Goal: Information Seeking & Learning: Learn about a topic

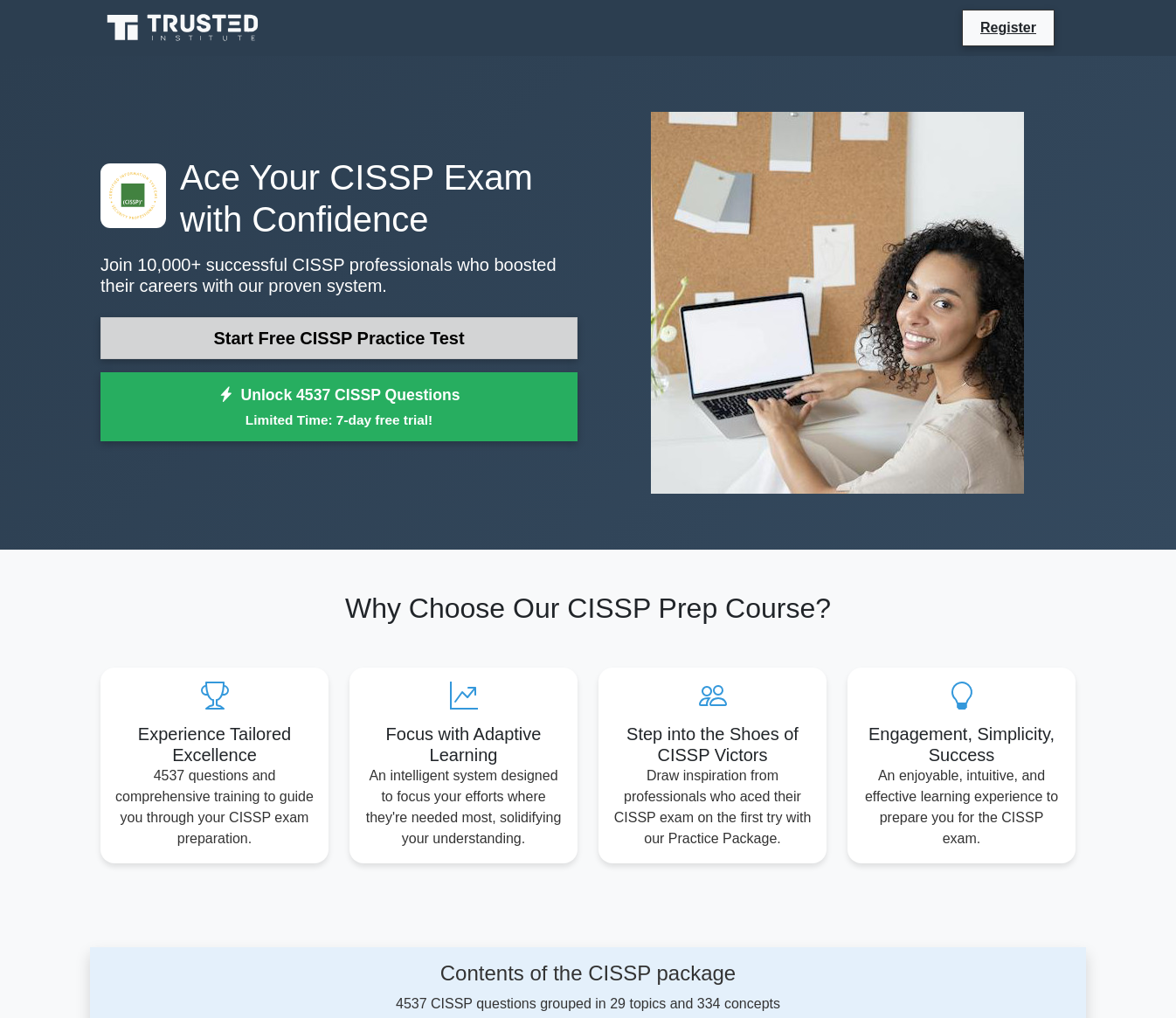
click at [423, 333] on link "Start Free CISSP Practice Test" at bounding box center [339, 338] width 477 height 42
click at [447, 354] on link "Start Free CISSP Practice Test" at bounding box center [339, 338] width 477 height 42
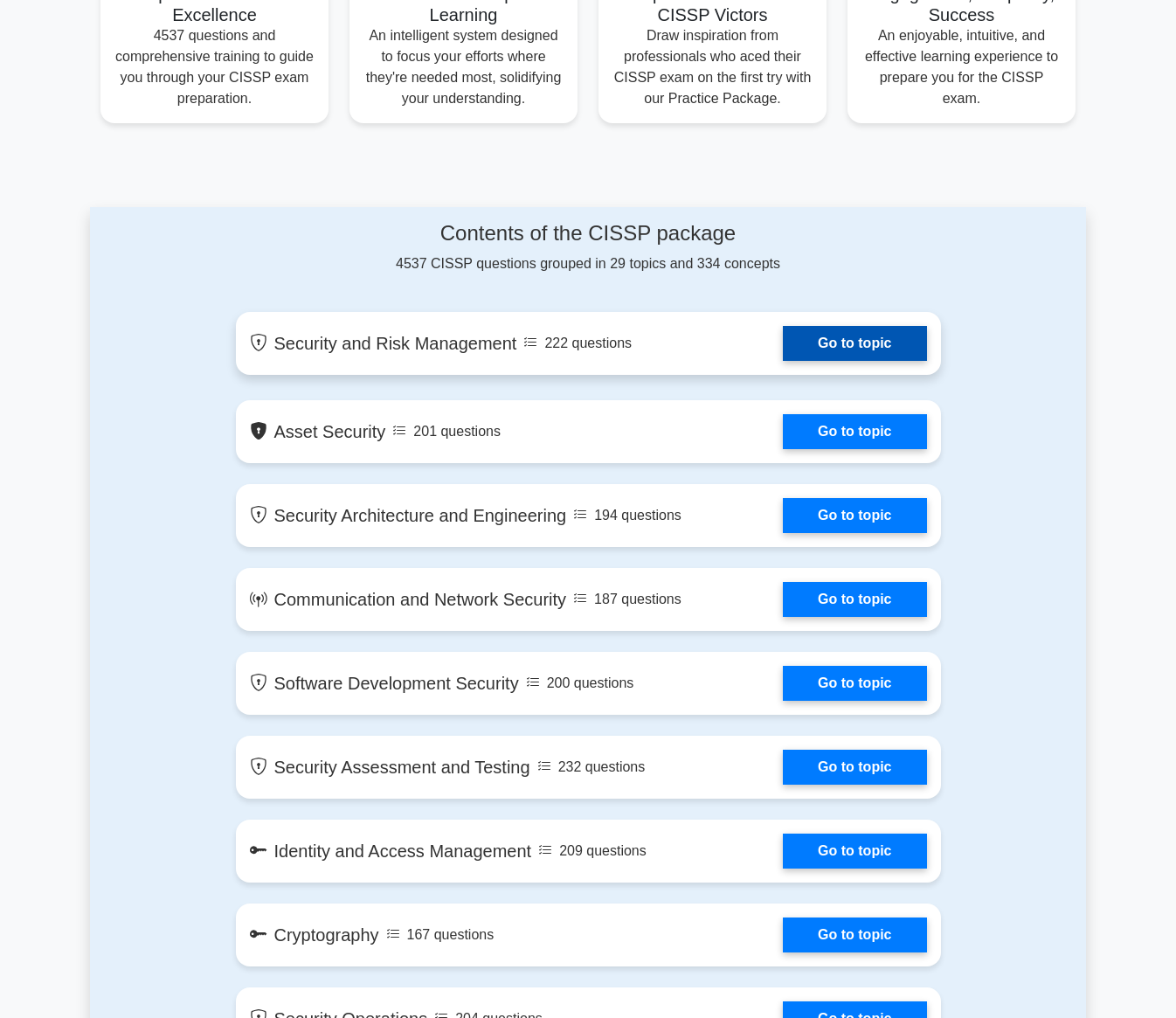
scroll to position [716, 0]
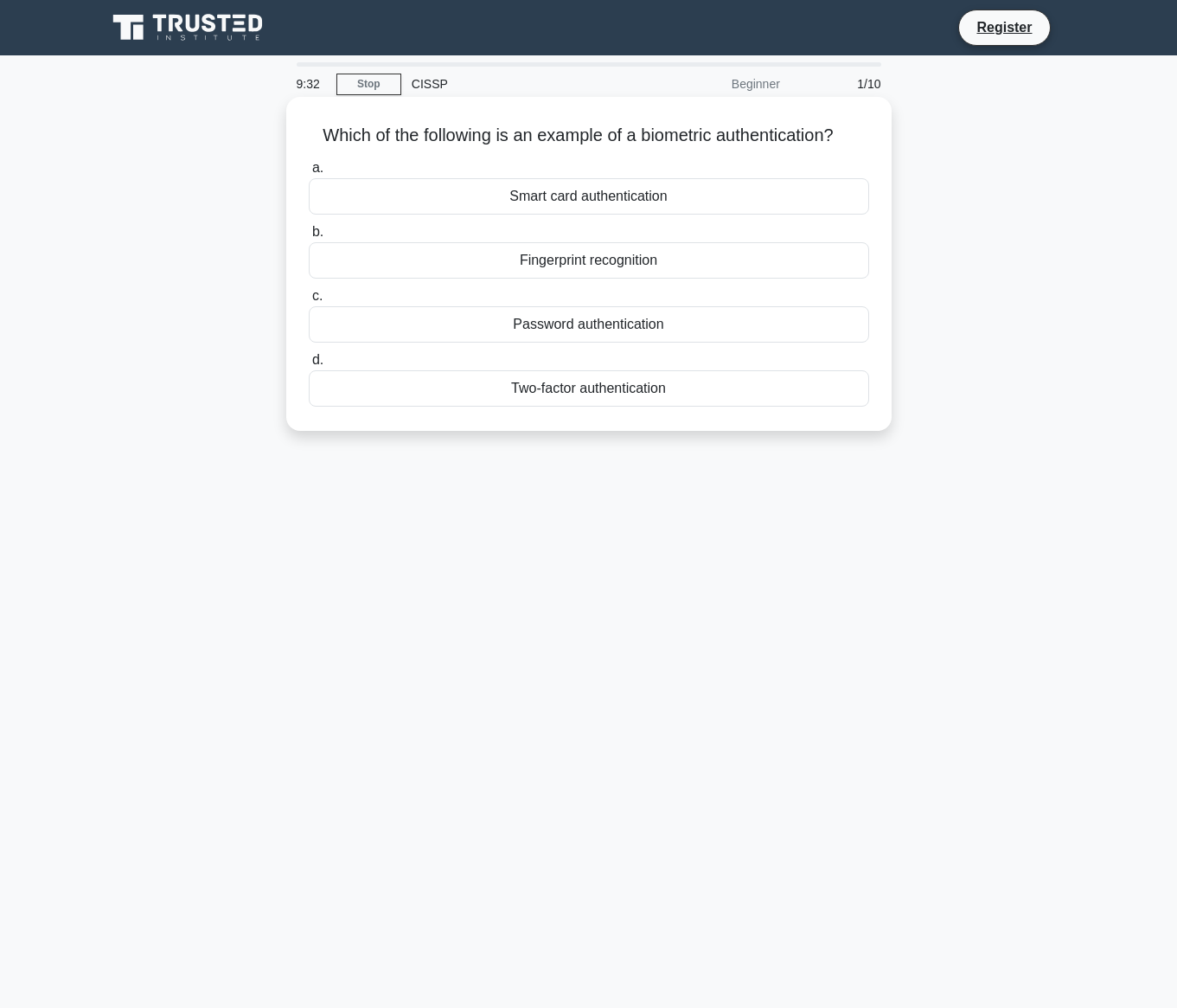
click at [719, 197] on div "Smart card authentication" at bounding box center [589, 196] width 560 height 37
click at [309, 174] on input "a. Smart card authentication" at bounding box center [309, 168] width 0 height 12
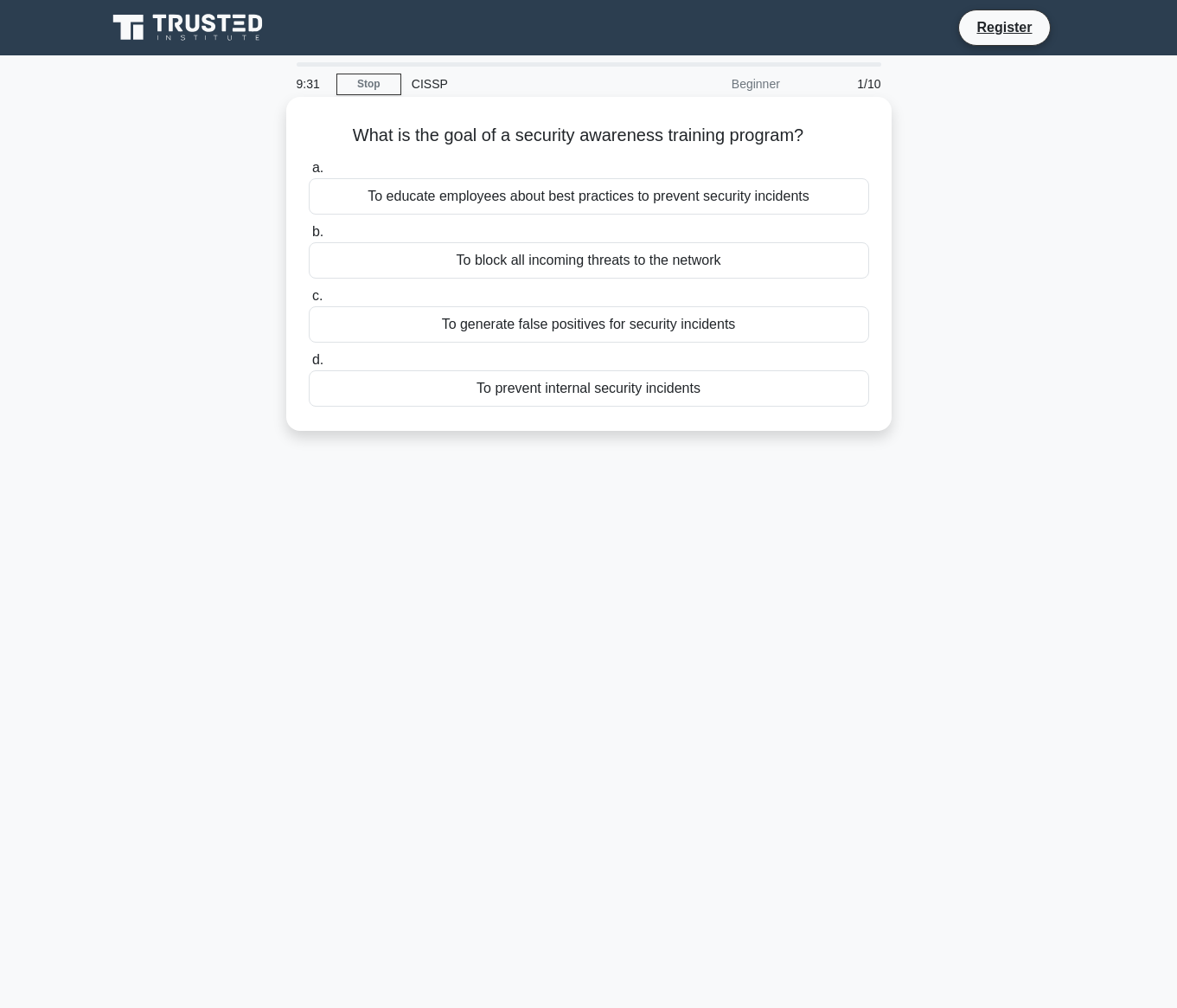
click at [715, 208] on div "To educate employees about best practices to prevent security incidents" at bounding box center [589, 196] width 560 height 37
click at [309, 174] on input "a. To educate employees about best practices to prevent security incidents" at bounding box center [309, 168] width 0 height 12
click at [715, 208] on div "To educate employees about best practices to prevent security incidents" at bounding box center [589, 196] width 560 height 38
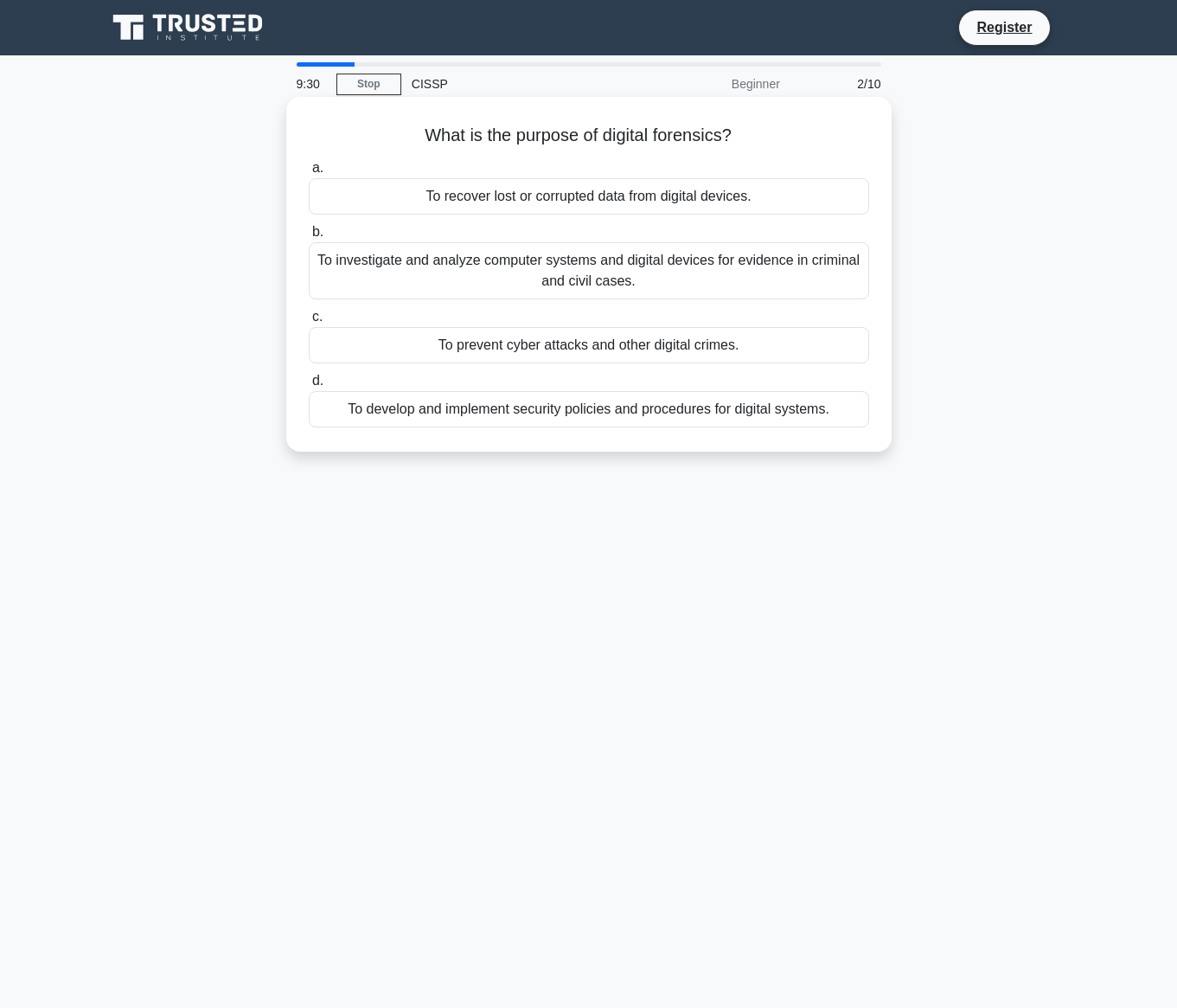
click at [709, 261] on div "To investigate and analyze computer systems and digital devices for evidence in…" at bounding box center [589, 271] width 560 height 57
click at [309, 238] on input "b. To investigate and analyze computer systems and digital devices for evidence…" at bounding box center [309, 233] width 0 height 12
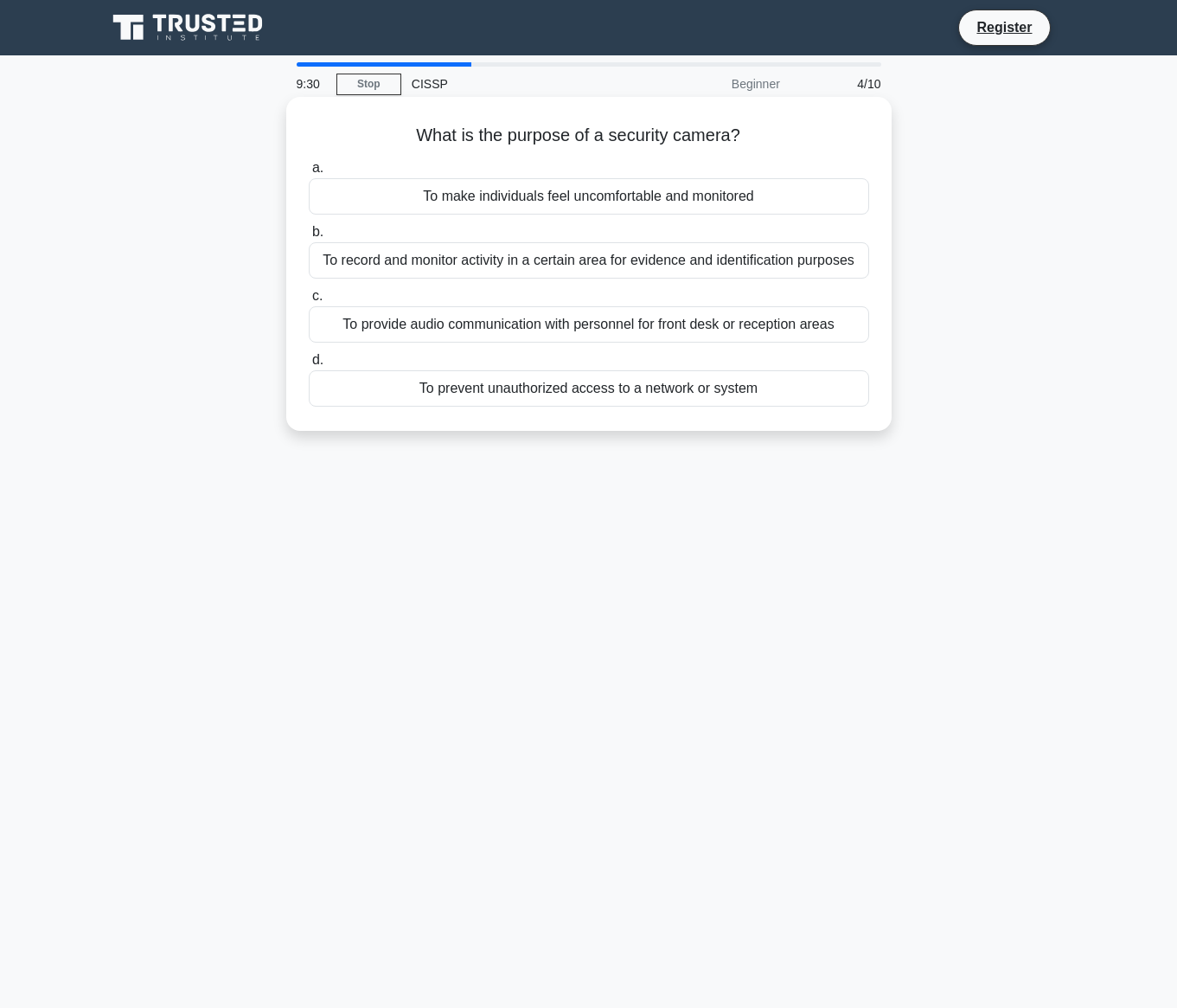
click at [716, 194] on div "To make individuals feel uncomfortable and monitored" at bounding box center [589, 196] width 560 height 37
click at [309, 174] on input "a. To make individuals feel uncomfortable and monitored" at bounding box center [309, 168] width 0 height 12
click at [717, 202] on div "A network of servers used to distribute network traffic and improve performance" at bounding box center [589, 196] width 560 height 37
click at [309, 174] on input "a. A network of servers used to distribute network traffic and improve performa…" at bounding box center [309, 168] width 0 height 12
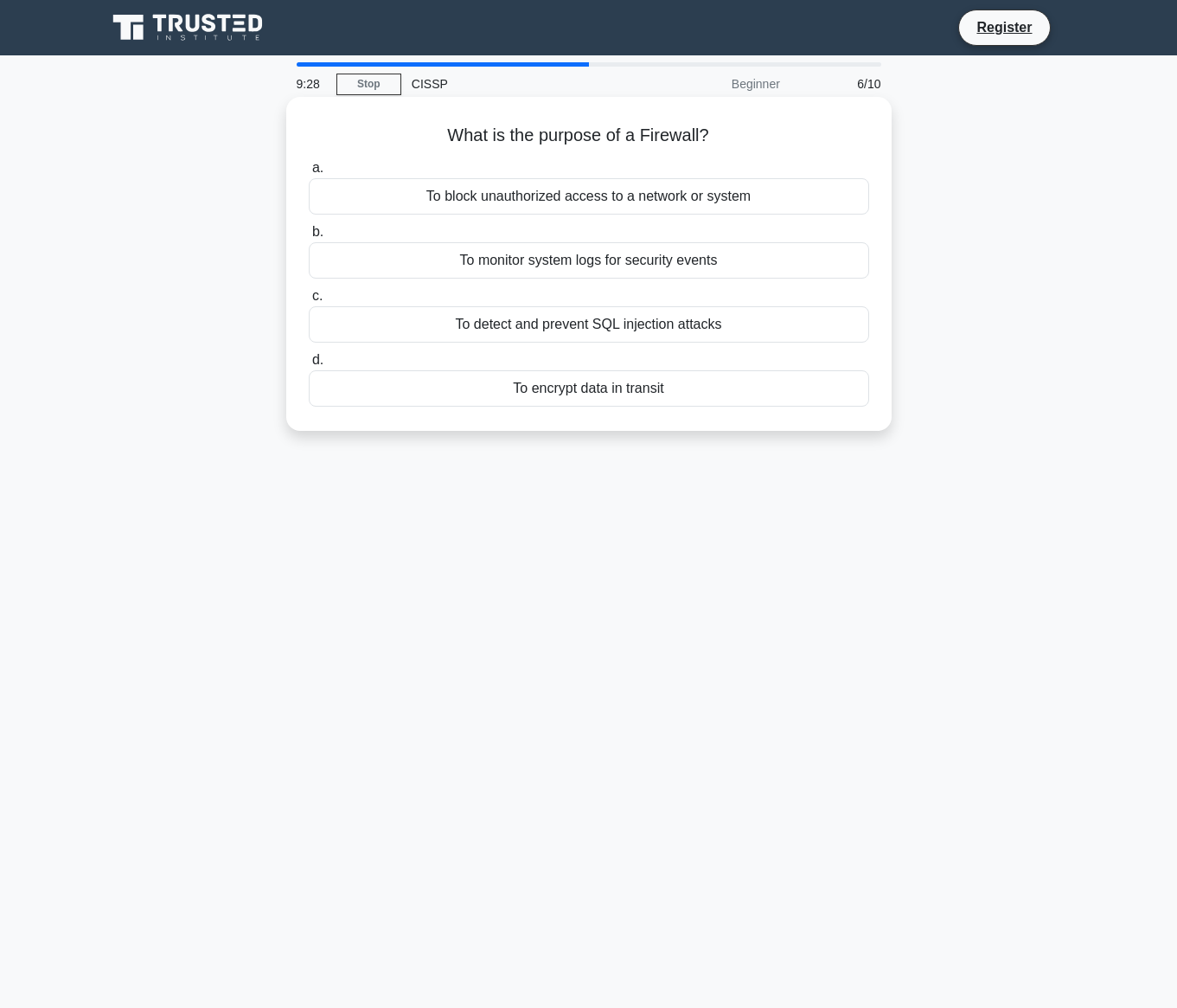
click at [722, 208] on div "To block unauthorized access to a network or system" at bounding box center [589, 196] width 560 height 37
click at [309, 174] on input "a. To block unauthorized access to a network or system" at bounding box center [309, 168] width 0 height 12
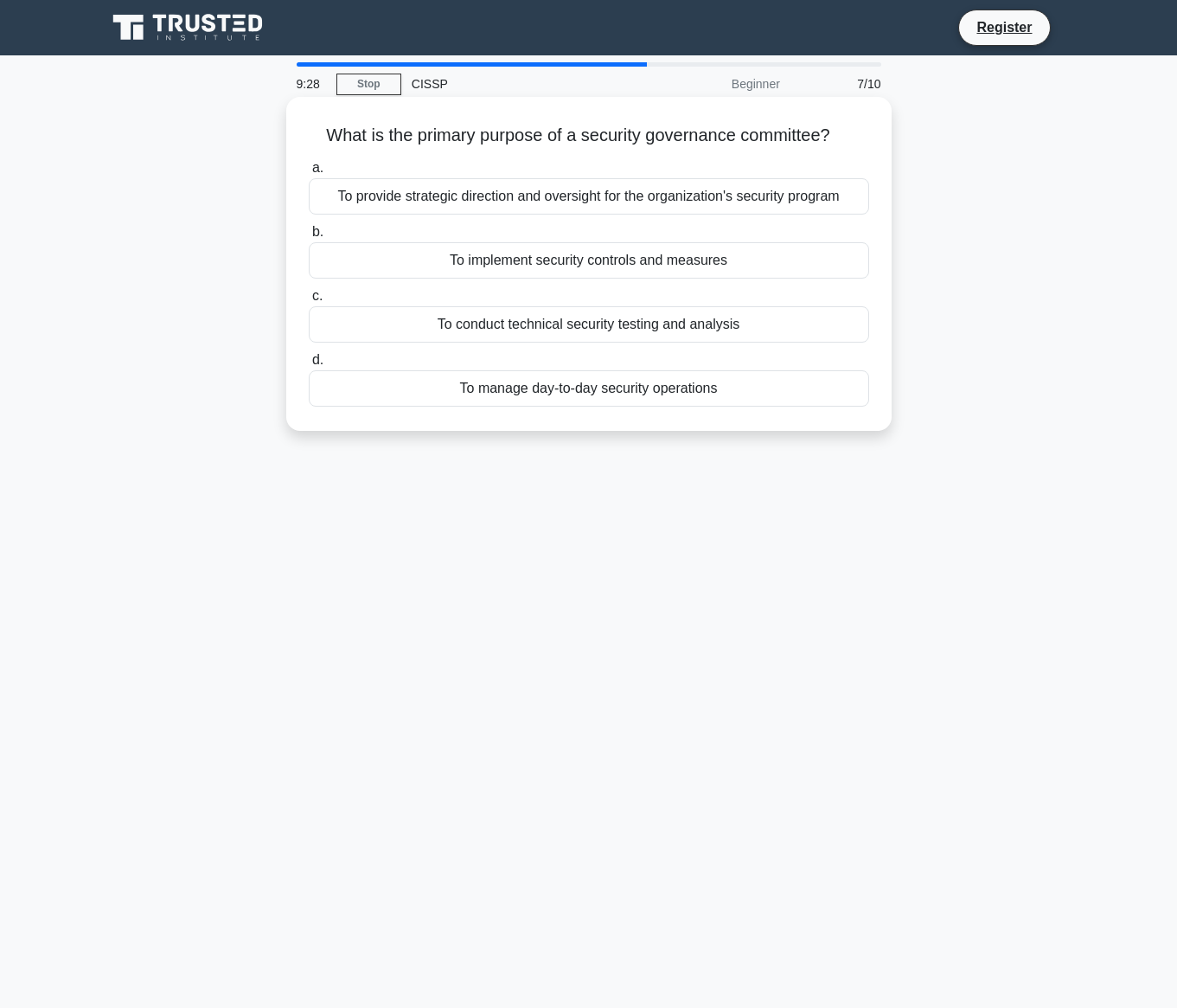
click at [713, 242] on label "b. To implement security controls and measures" at bounding box center [589, 249] width 560 height 57
click at [309, 238] on input "b. To implement security controls and measures" at bounding box center [309, 233] width 0 height 12
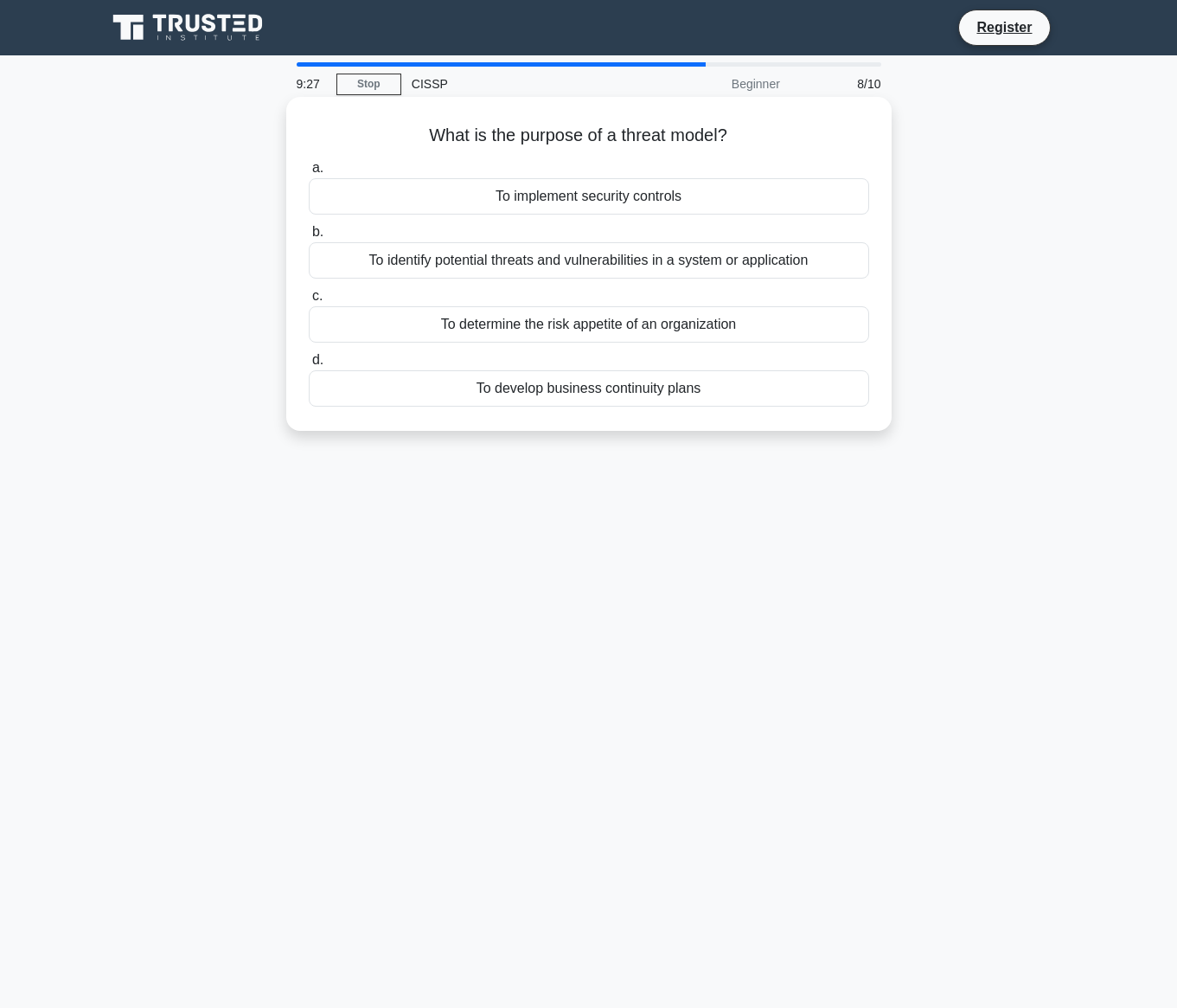
click at [712, 265] on div "To identify potential threats and vulnerabilities in a system or application" at bounding box center [589, 261] width 560 height 37
click at [309, 238] on input "b. To identify potential threats and vulnerabilities in a system or application" at bounding box center [309, 233] width 0 height 12
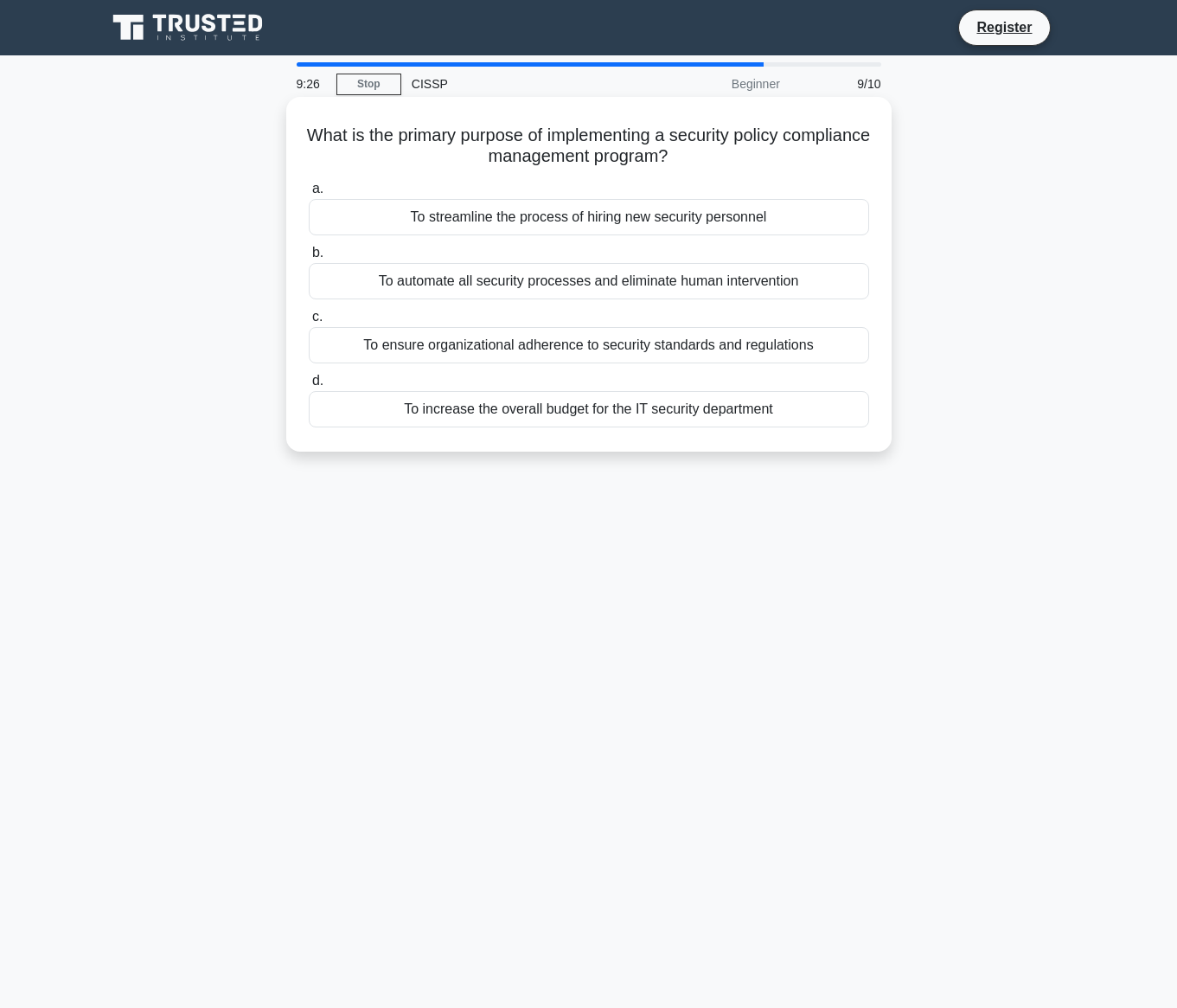
click at [740, 228] on div "To streamline the process of hiring new security personnel" at bounding box center [589, 217] width 560 height 37
click at [309, 194] on input "a. To streamline the process of hiring new security personnel" at bounding box center [309, 189] width 0 height 12
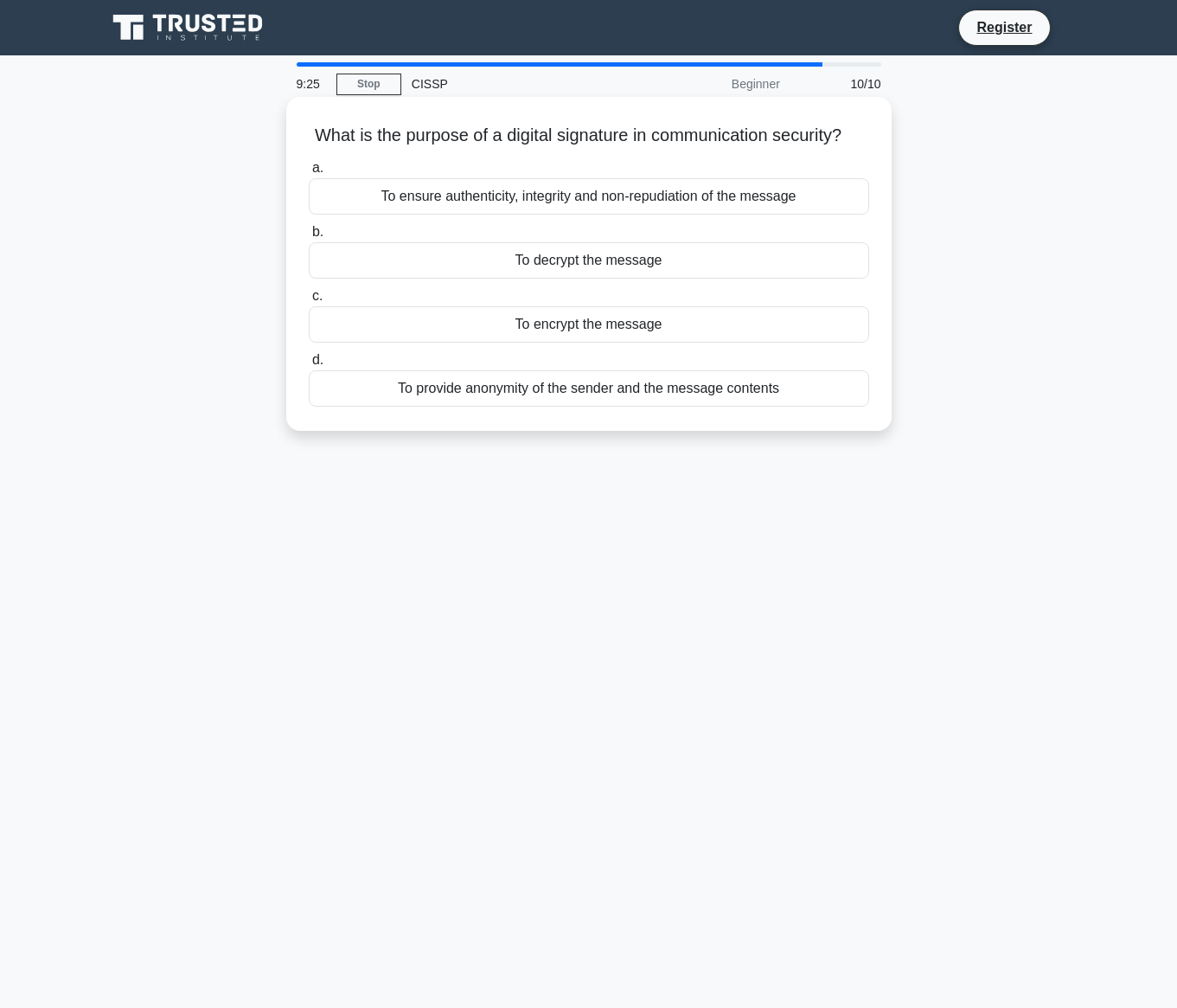
click at [781, 198] on div "To ensure authenticity, integrity and non-repudiation of the message" at bounding box center [589, 196] width 560 height 37
click at [309, 174] on input "a. To ensure authenticity, integrity and non-repudiation of the message" at bounding box center [309, 168] width 0 height 12
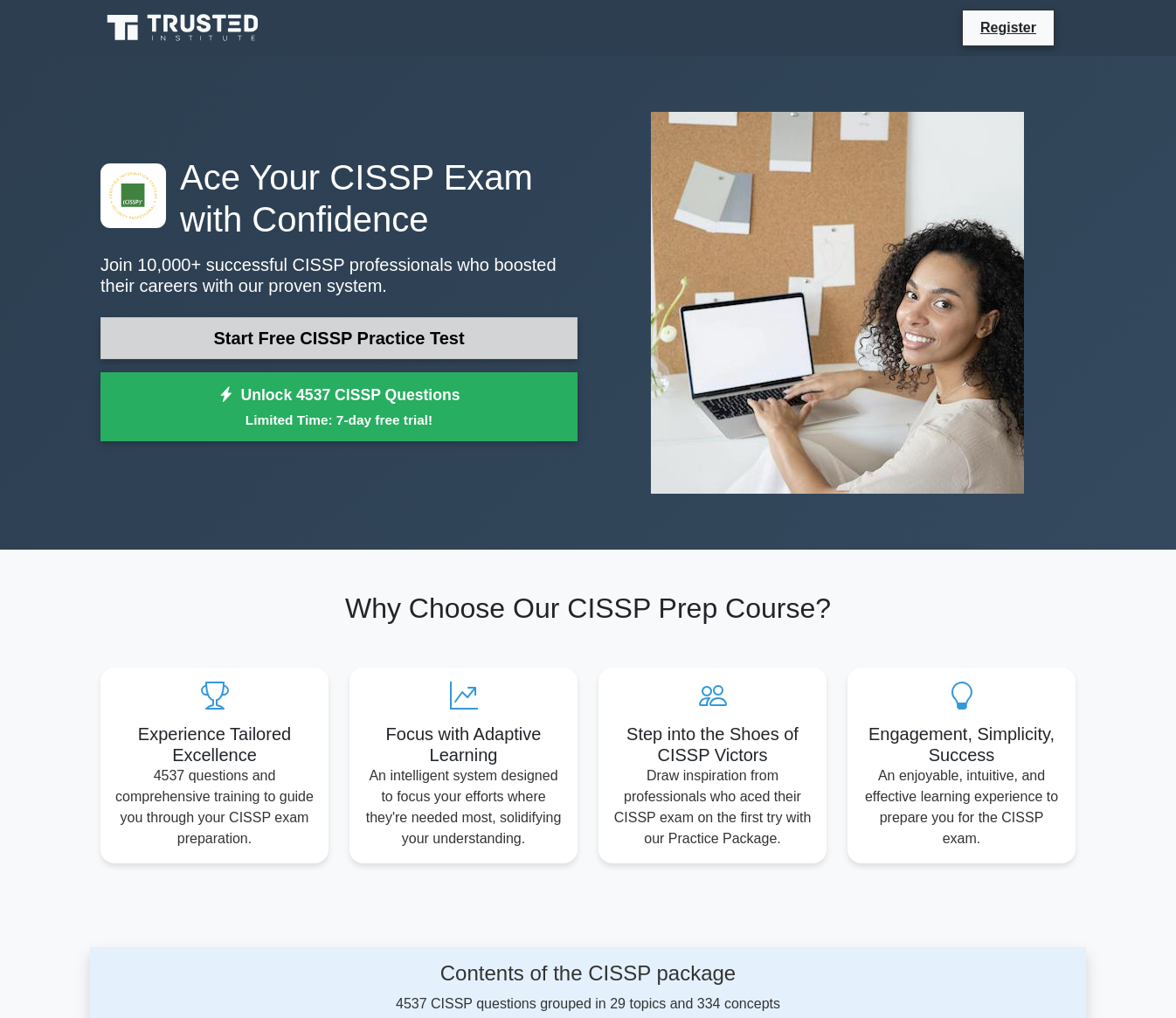
click at [450, 335] on link "Start Free CISSP Practice Test" at bounding box center [339, 338] width 477 height 42
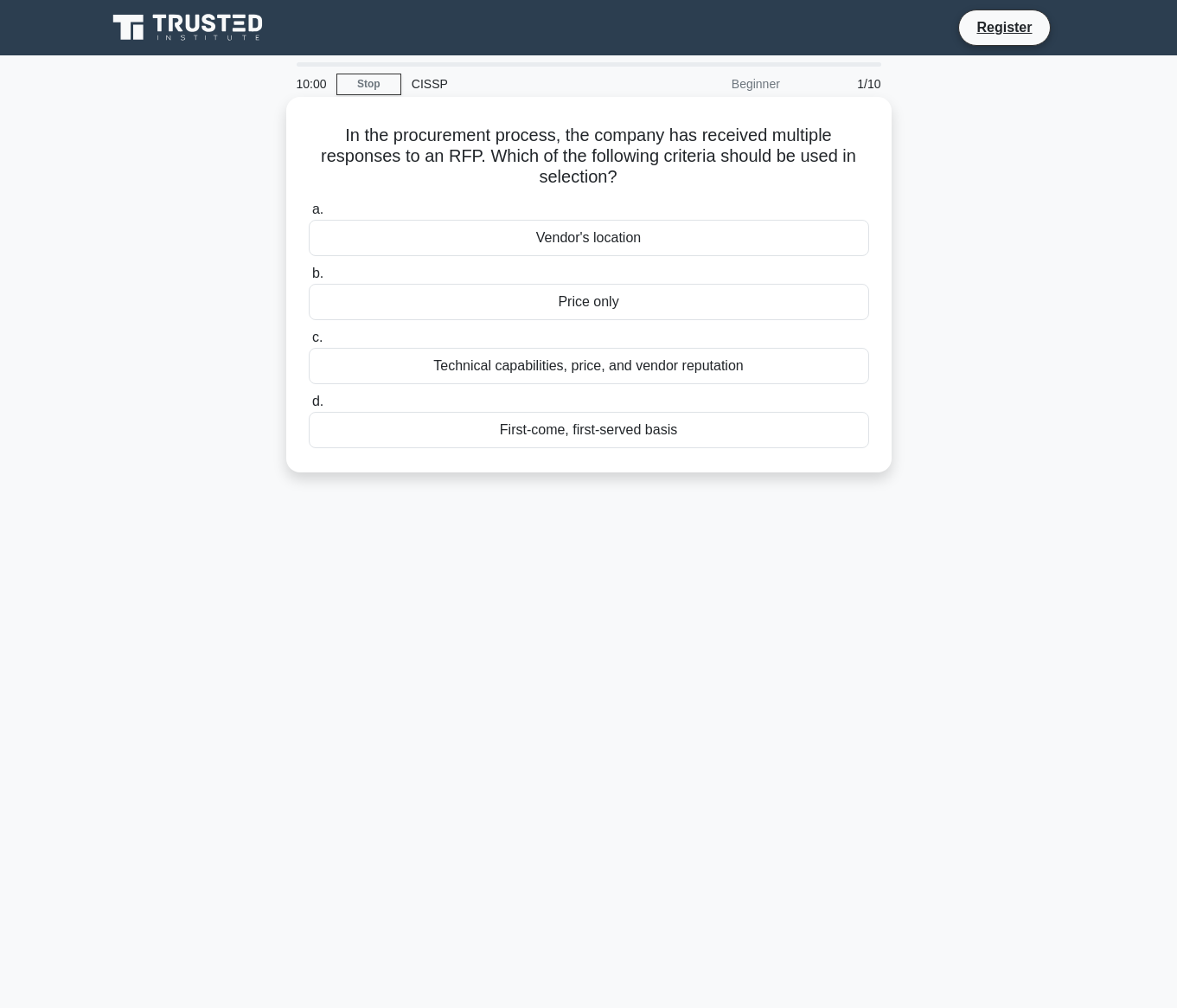
click at [664, 279] on label "b. Price only" at bounding box center [589, 291] width 560 height 57
click at [309, 279] on input "b. Price only" at bounding box center [309, 274] width 0 height 12
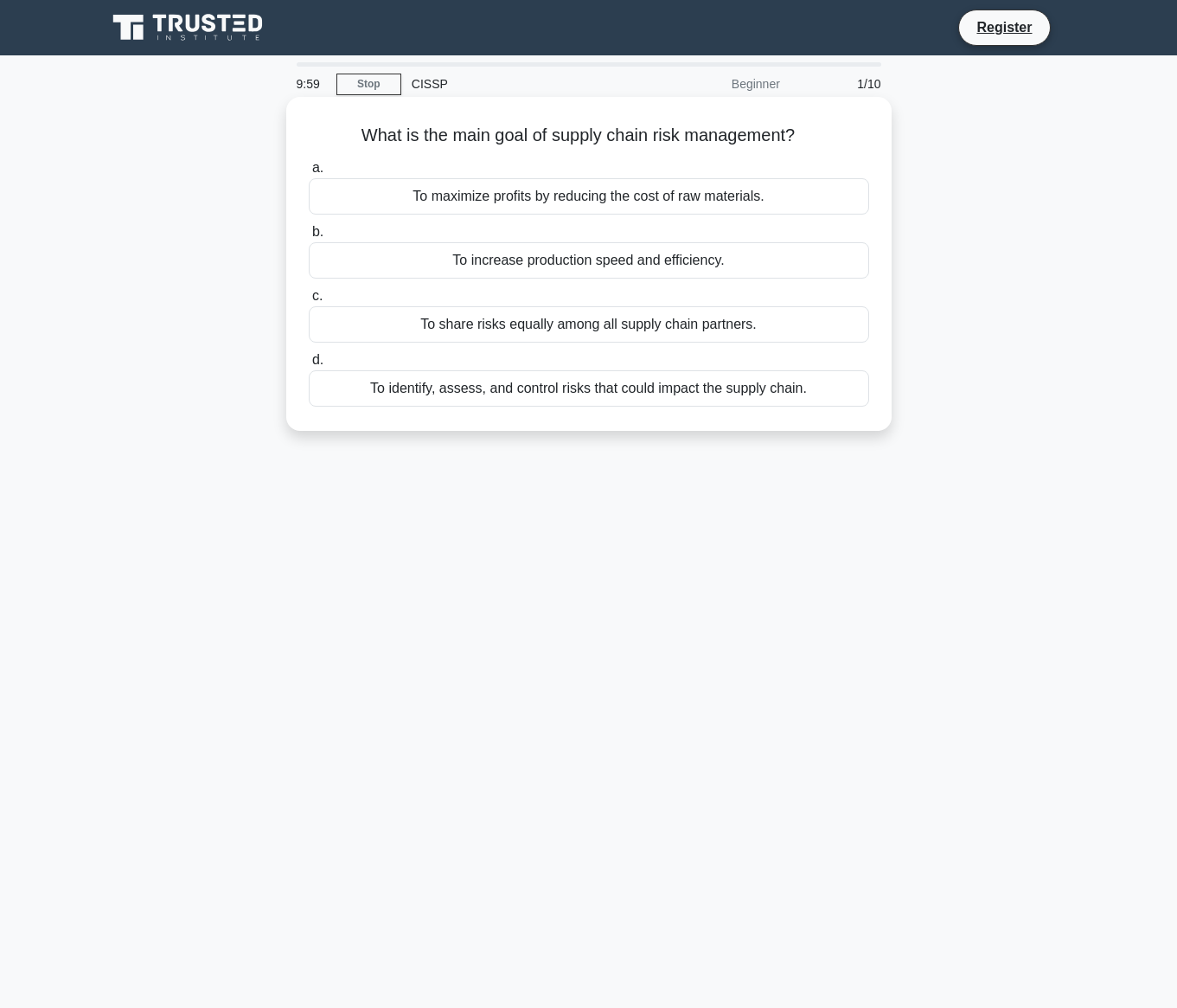
click at [687, 222] on label "b. To increase production speed and efficiency." at bounding box center [589, 249] width 560 height 57
click at [309, 227] on input "b. To increase production speed and efficiency." at bounding box center [309, 233] width 0 height 12
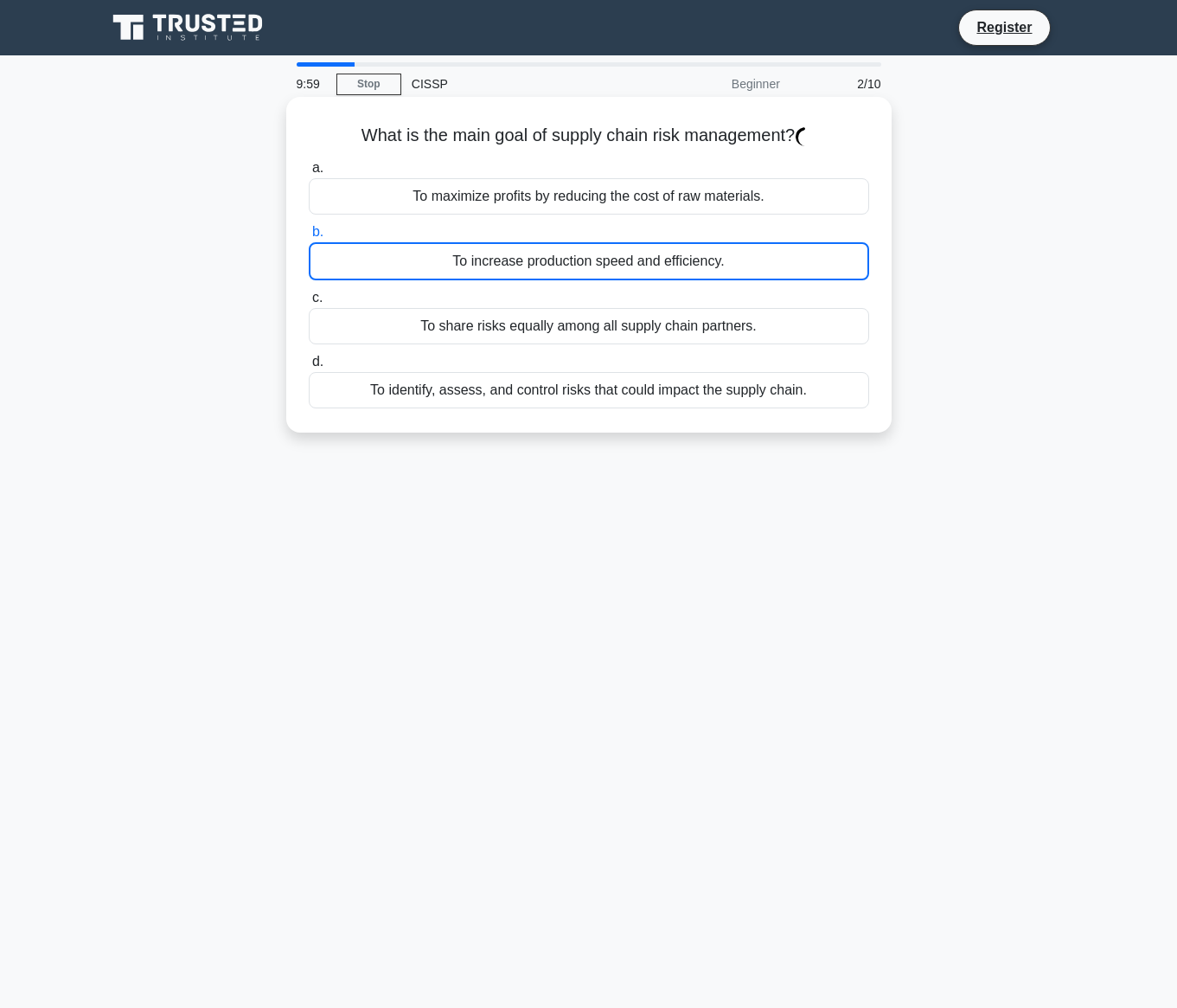
click at [696, 202] on div "To maximize profits by reducing the cost of raw materials." at bounding box center [589, 196] width 560 height 37
click at [309, 174] on input "a. To maximize profits by reducing the cost of raw materials." at bounding box center [309, 168] width 0 height 12
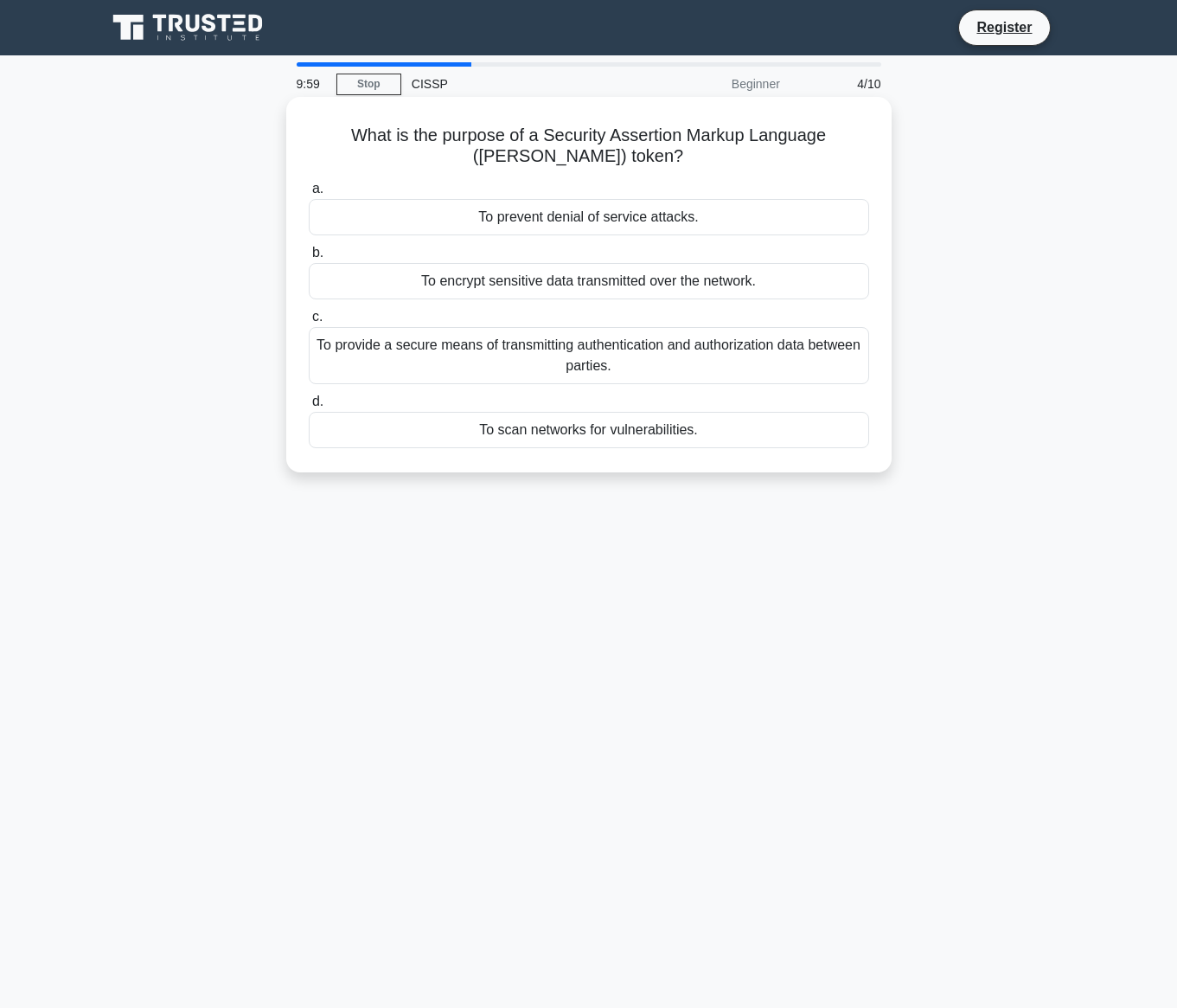
click at [695, 234] on div "To prevent denial of service attacks." at bounding box center [589, 217] width 560 height 37
click at [309, 194] on input "a. To prevent denial of service attacks." at bounding box center [309, 189] width 0 height 12
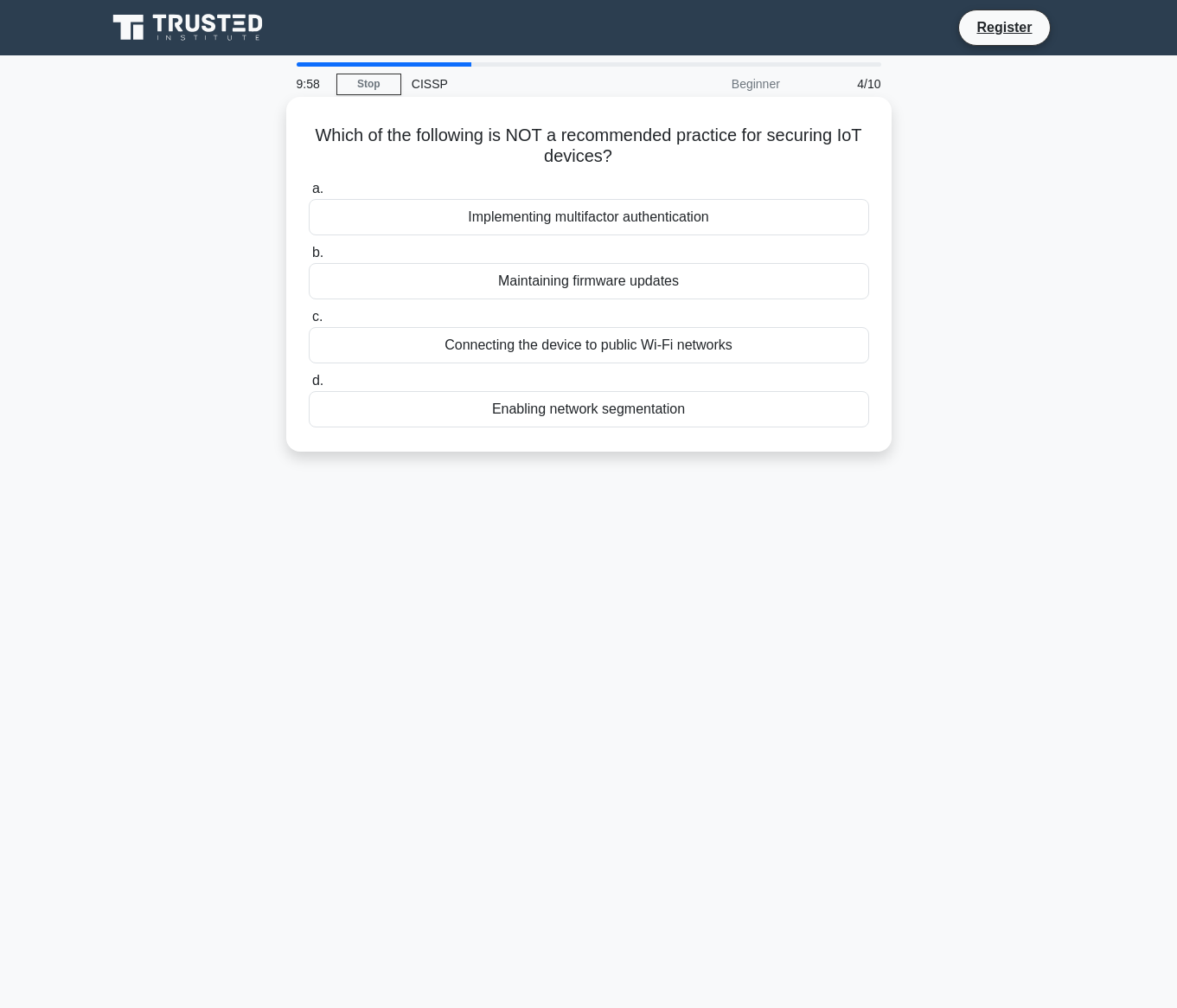
click at [695, 230] on div "Implementing multifactor authentication" at bounding box center [589, 217] width 560 height 37
click at [309, 194] on input "a. Implementing multifactor authentication" at bounding box center [309, 189] width 0 height 12
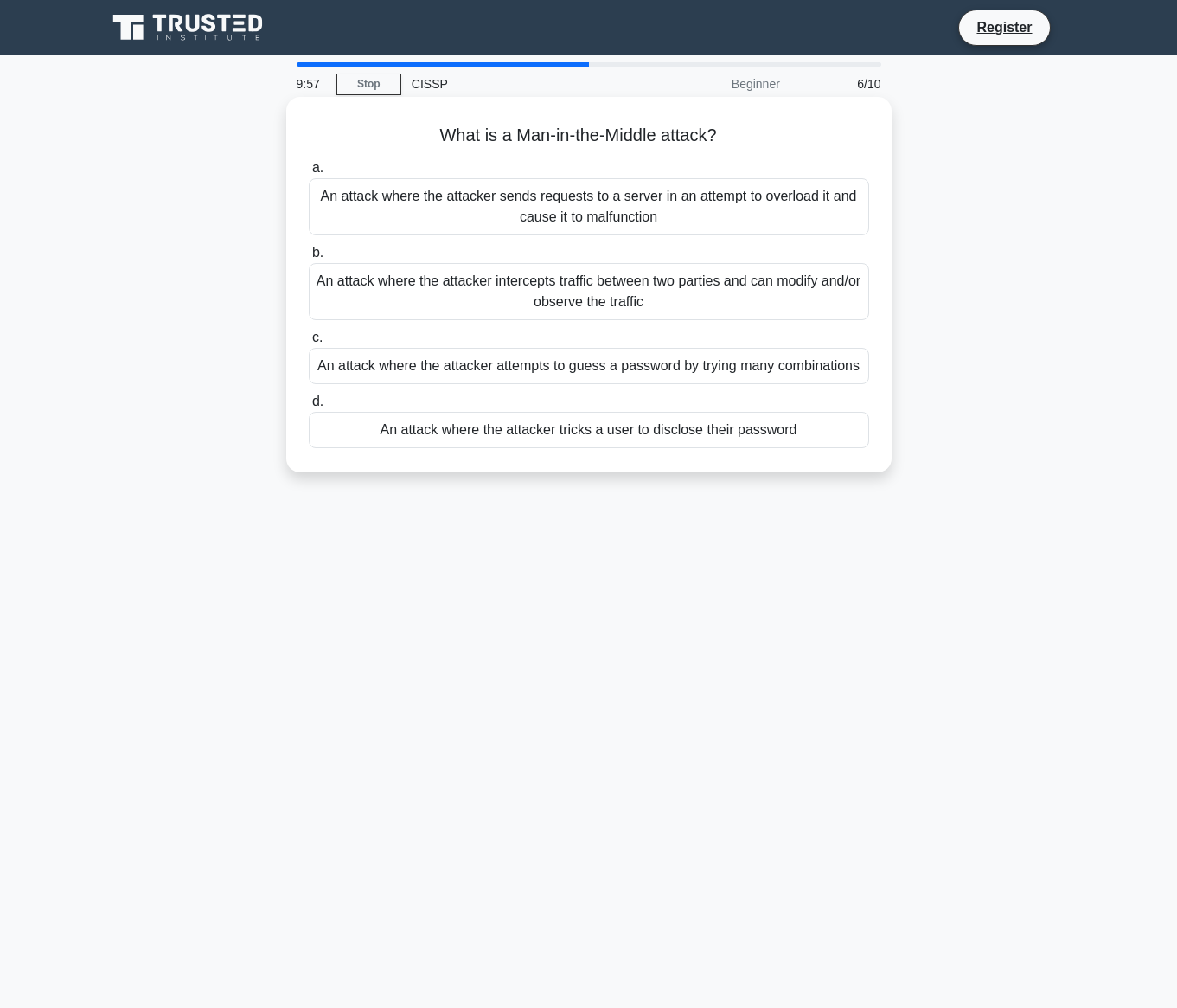
click at [707, 201] on div "An attack where the attacker sends requests to a server in an attempt to overlo…" at bounding box center [589, 206] width 560 height 57
click at [309, 174] on input "a. An attack where the attacker sends requests to a server in an attempt to ove…" at bounding box center [309, 168] width 0 height 12
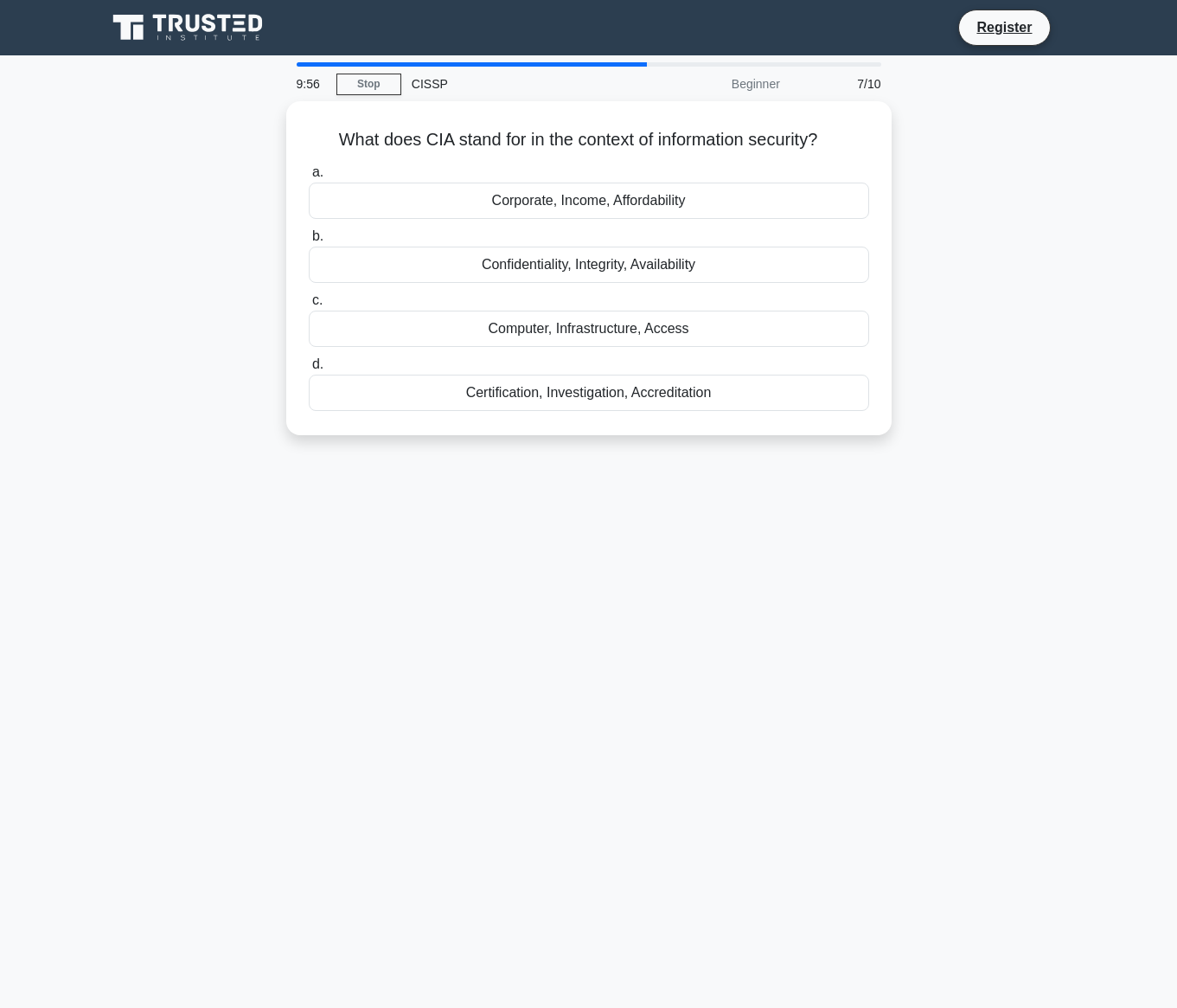
click at [707, 200] on div "Corporate, Income, Affordability" at bounding box center [589, 201] width 560 height 37
click at [309, 178] on input "a. Corporate, Income, Affordability" at bounding box center [309, 173] width 0 height 12
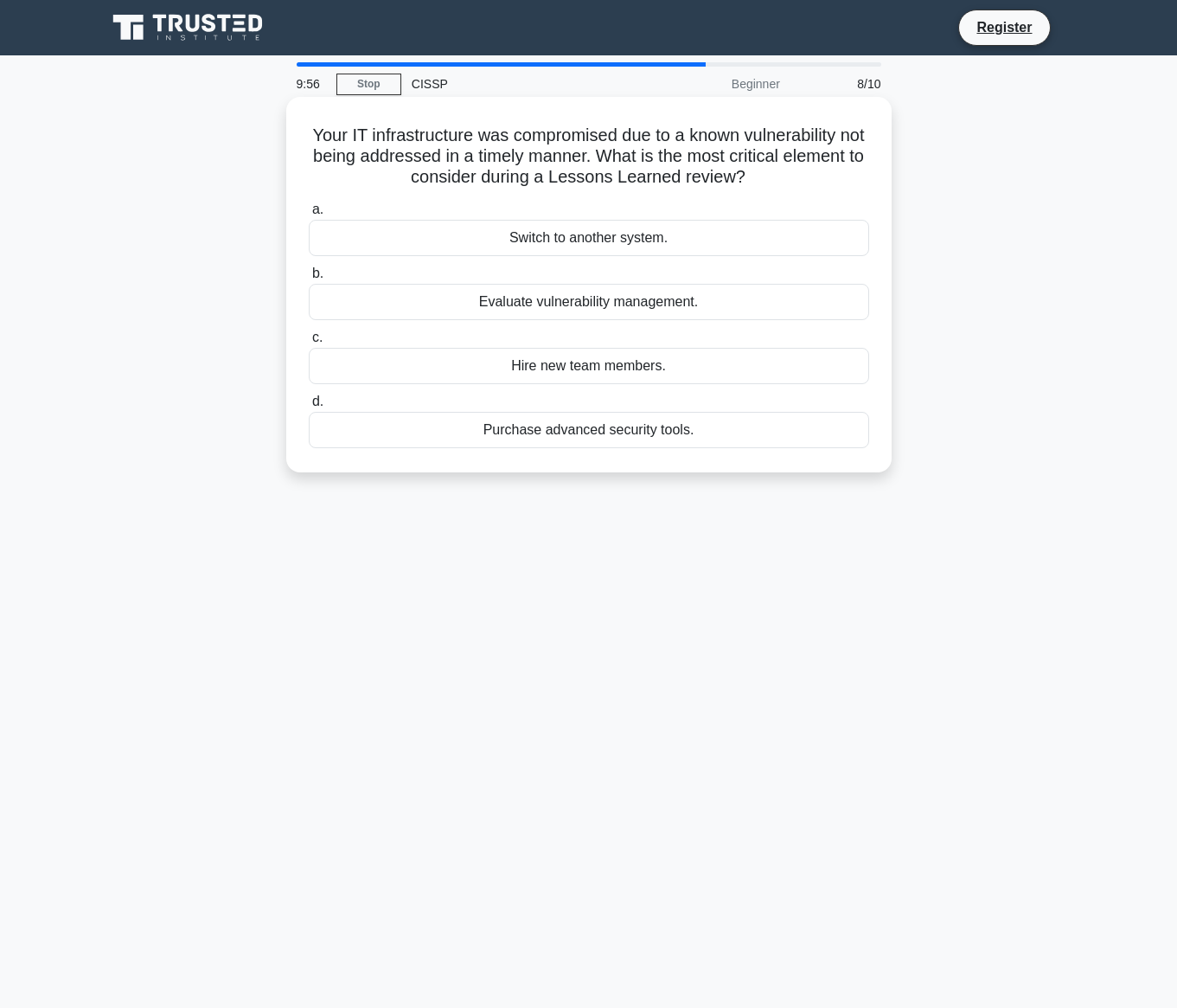
click at [681, 246] on div "Switch to another system." at bounding box center [589, 238] width 560 height 37
click at [309, 216] on input "a. Switch to another system." at bounding box center [309, 210] width 0 height 12
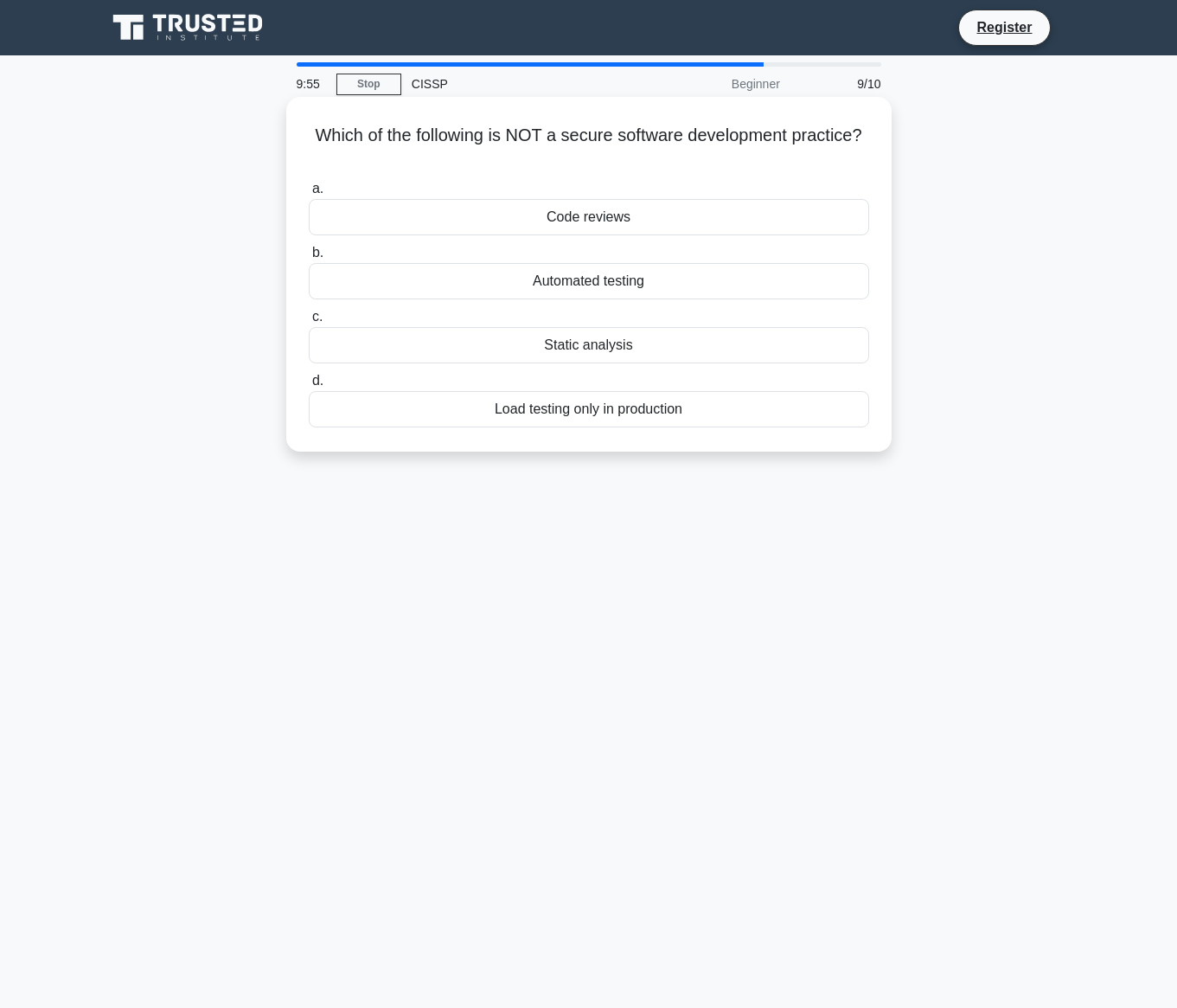
click at [700, 208] on div "Code reviews" at bounding box center [589, 217] width 560 height 37
click at [309, 194] on input "a. Code reviews" at bounding box center [309, 189] width 0 height 12
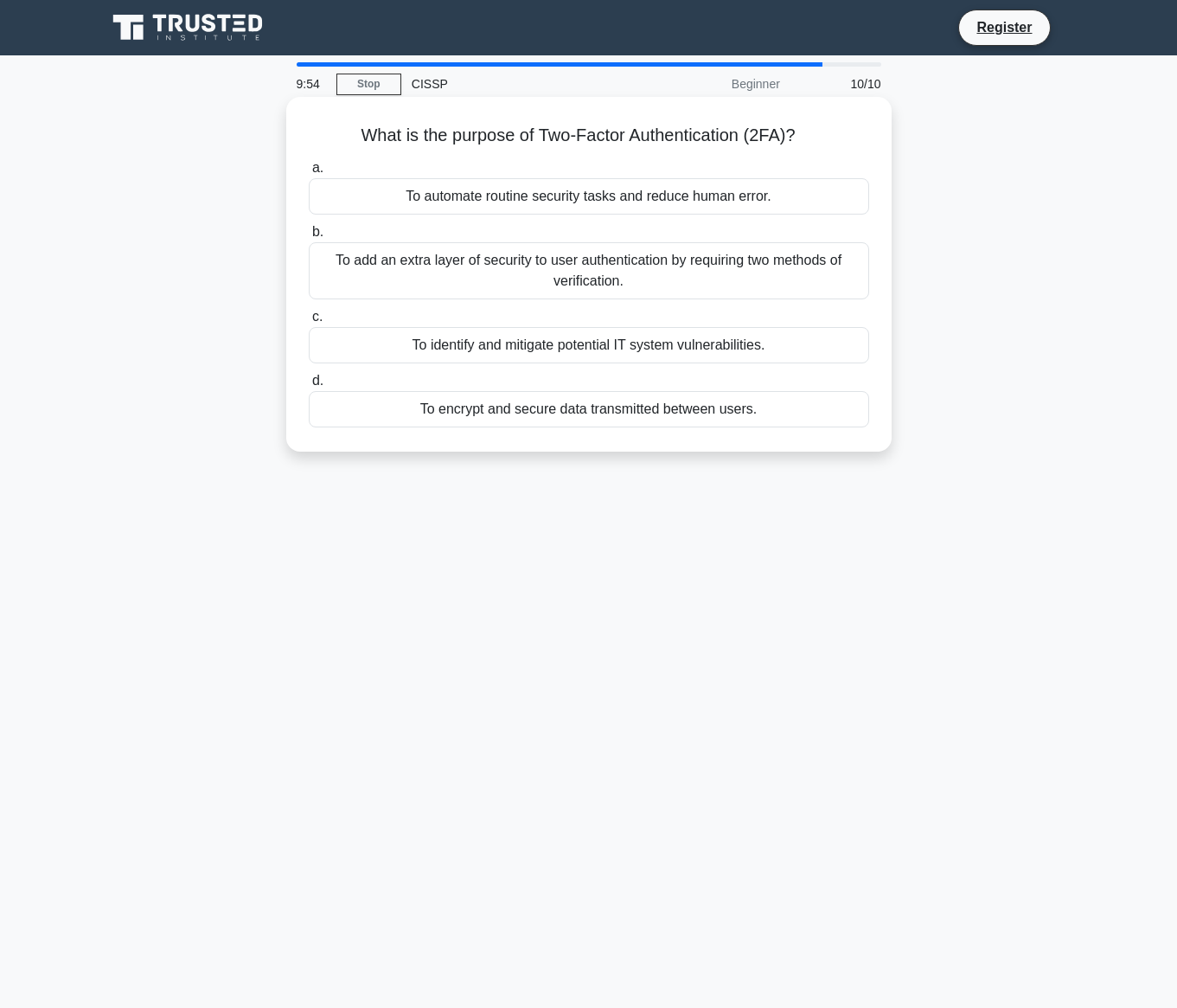
click at [699, 225] on label "b. To add an extra layer of security to user authentication by requiring two me…" at bounding box center [589, 260] width 560 height 78
click at [309, 227] on input "b. To add an extra layer of security to user authentication by requiring two me…" at bounding box center [309, 233] width 0 height 12
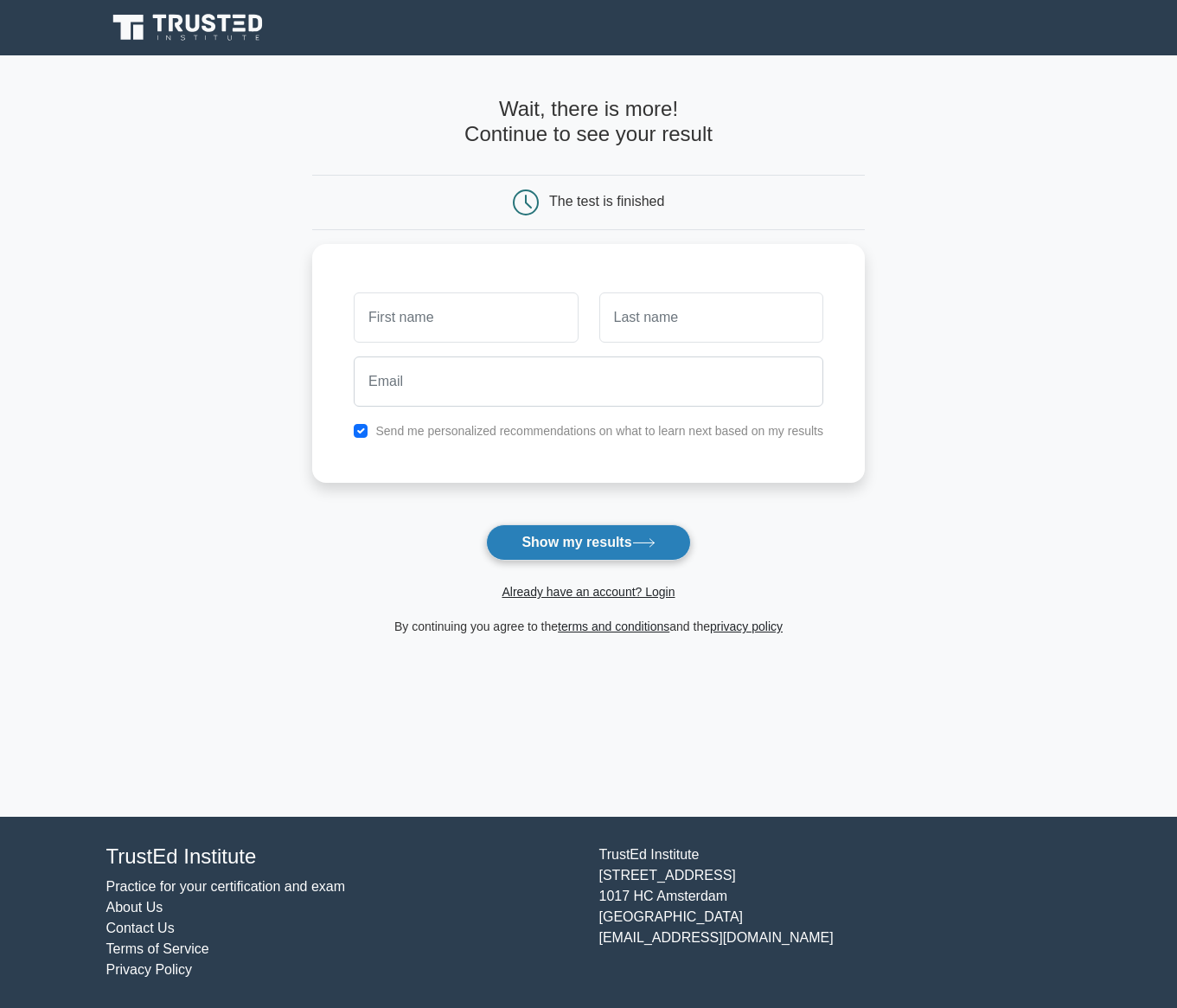
click at [635, 550] on button "Show my results" at bounding box center [588, 543] width 204 height 37
click at [787, 568] on div "Already have an account? Login" at bounding box center [588, 581] width 553 height 42
click at [21, 318] on main "Wait, there is more! Continue to see your result The test is finished and the" at bounding box center [588, 436] width 1177 height 762
